Goal: Find contact information: Find contact information

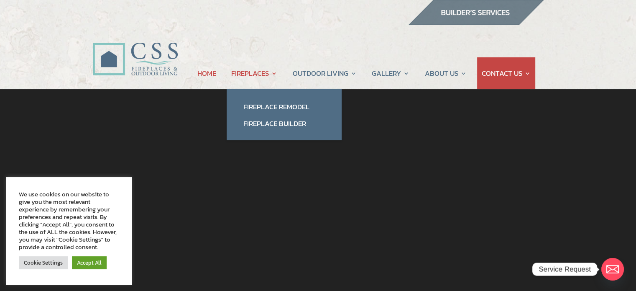
click at [272, 74] on link "FIREPLACES" at bounding box center [254, 73] width 46 height 32
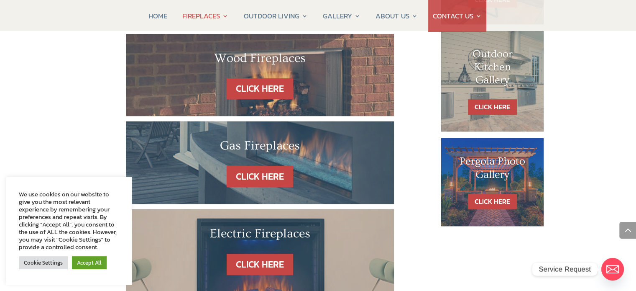
scroll to position [251, 0]
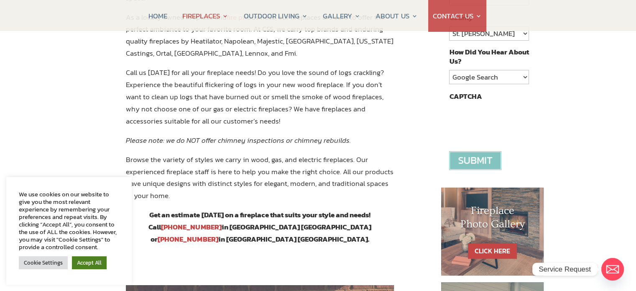
click at [88, 261] on link "Accept All" at bounding box center [89, 262] width 35 height 13
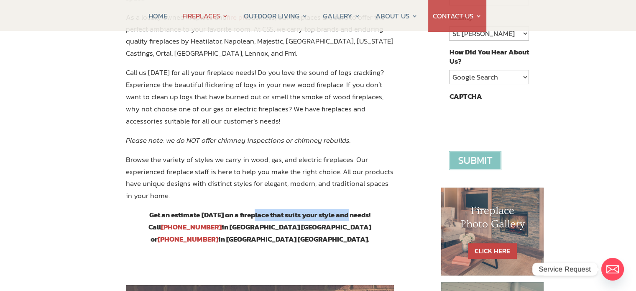
drag, startPoint x: 239, startPoint y: 187, endPoint x: 338, endPoint y: 184, distance: 98.8
click at [338, 209] on strong "Get an estimate today on a fireplace that suits your style and needs! Call 904-…" at bounding box center [260, 226] width 223 height 35
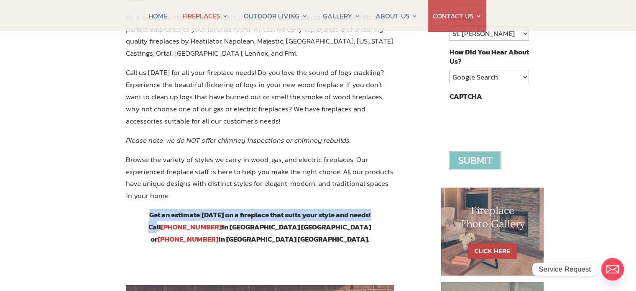
drag, startPoint x: 372, startPoint y: 178, endPoint x: 371, endPoint y: 193, distance: 15.5
click at [367, 190] on div "JACKSONVILLE AND ORMOND BEACH, FL FIREPLACES CSS Fireplaces & Outdoor Living in…" at bounding box center [260, 67] width 269 height 395
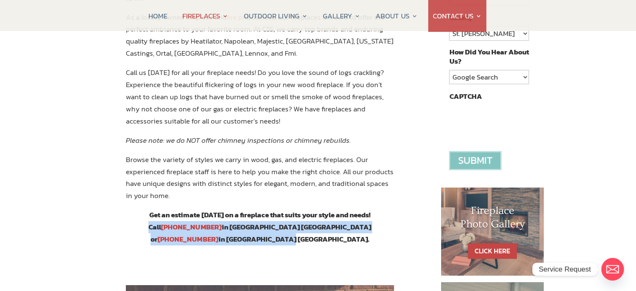
drag, startPoint x: 380, startPoint y: 202, endPoint x: 358, endPoint y: 184, distance: 28.8
click at [358, 209] on p "Get an estimate today on a fireplace that suits your style and needs! Call 904-…" at bounding box center [260, 231] width 269 height 44
copy strong "Call 904-389-2700 in Jacksonville FL or 386-463-2700 in Ormond Beach FL."
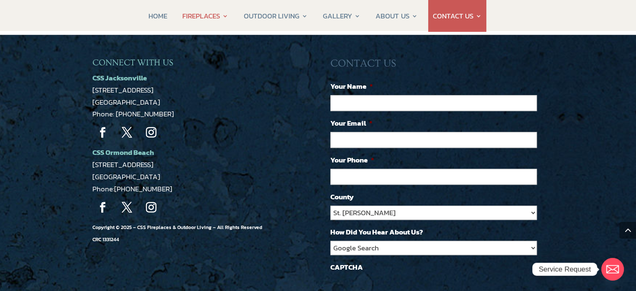
scroll to position [859, 0]
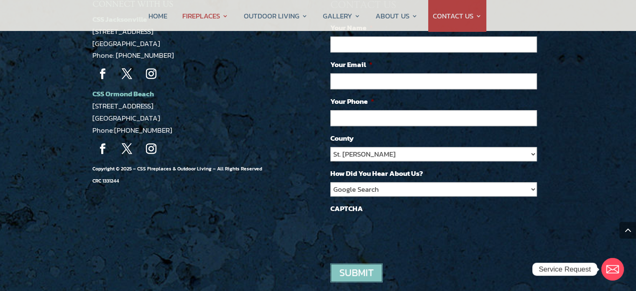
drag, startPoint x: 85, startPoint y: 51, endPoint x: 159, endPoint y: 64, distance: 74.8
click at [159, 64] on div "CONNECT WITH US CSS Jacksonville 5223 Edgewood Ct Jacksonville, FL 32254 Phone:…" at bounding box center [318, 149] width 636 height 346
copy p "CSS Ormond Beach 1459 US-1 Suite 8A"
click at [87, 54] on div "CONNECT WITH US CSS Jacksonville 5223 Edgewood Ct Jacksonville, FL 32254 Phone:…" at bounding box center [318, 149] width 636 height 346
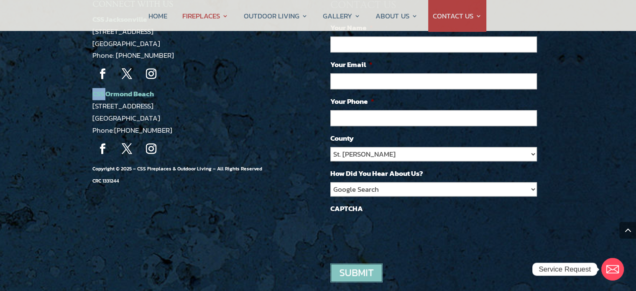
click at [85, 58] on div "CONNECT WITH US CSS Jacksonville 5223 Edgewood Ct Jacksonville, FL 32254 Phone:…" at bounding box center [318, 149] width 636 height 346
drag, startPoint x: 88, startPoint y: 55, endPoint x: 171, endPoint y: 77, distance: 85.8
click at [171, 77] on div "CONNECT WITH US CSS Jacksonville 5223 Edgewood Ct Jacksonville, FL 32254 Phone:…" at bounding box center [318, 149] width 636 height 346
copy p "CSS Ormond Beach 1459 US-1 Suite 8A Ormond Beach, FL 32174"
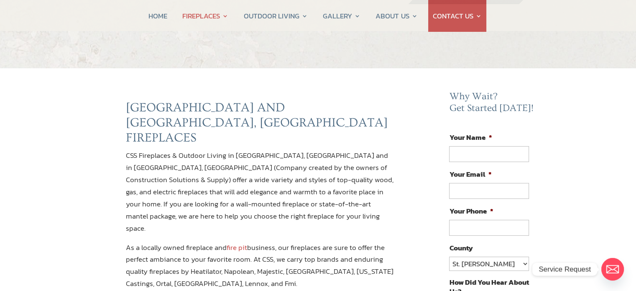
scroll to position [0, 0]
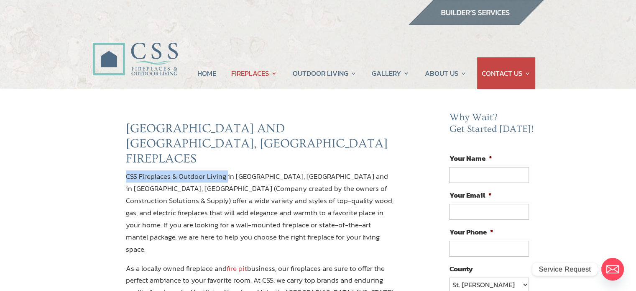
drag, startPoint x: 123, startPoint y: 162, endPoint x: 228, endPoint y: 161, distance: 104.6
copy p "CSS Fireplaces & Outdoor Living"
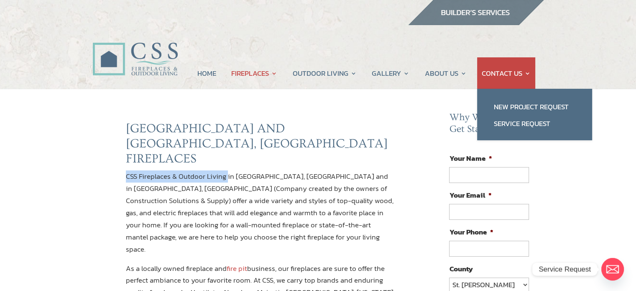
click at [509, 80] on link "CONTACT US" at bounding box center [506, 73] width 49 height 32
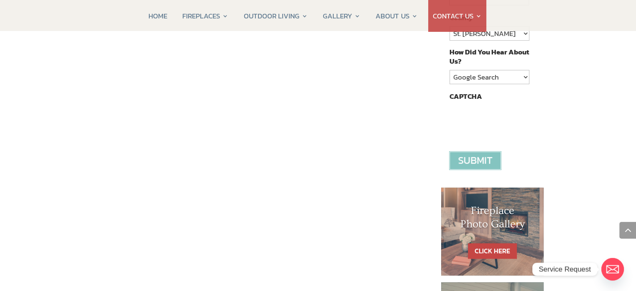
scroll to position [820, 0]
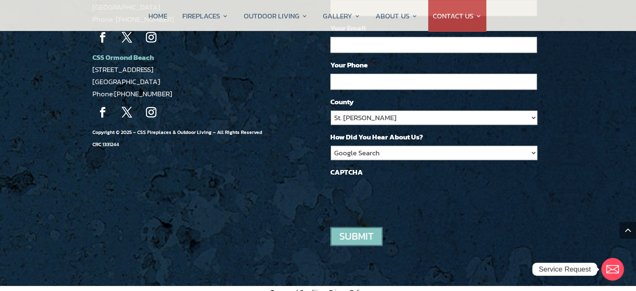
click at [102, 112] on link "Follow" at bounding box center [102, 112] width 21 height 21
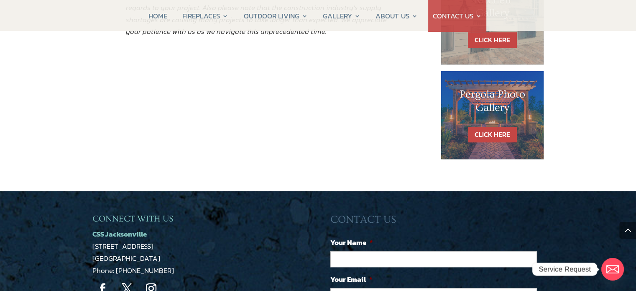
drag, startPoint x: 90, startPoint y: 230, endPoint x: 173, endPoint y: 256, distance: 86.5
copy p "CSS Jacksonville 5223 Edgewood Ct Jacksonville, FL 32254"
click at [104, 283] on link "Follow" at bounding box center [102, 288] width 21 height 21
